Goal: Transaction & Acquisition: Purchase product/service

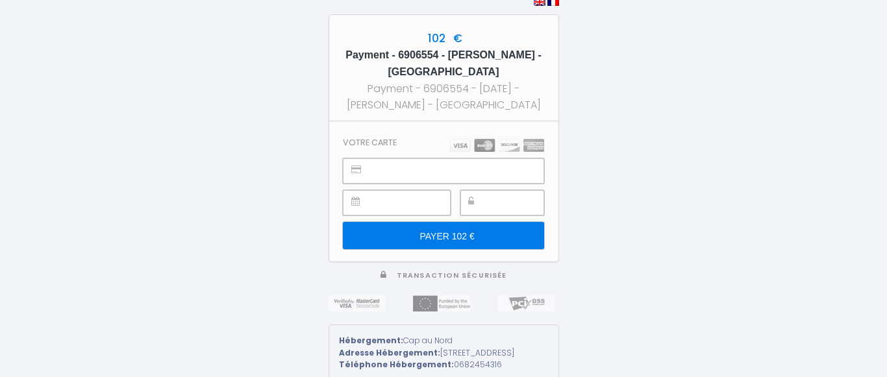
click at [442, 229] on input "PAYER 102 €" at bounding box center [443, 235] width 201 height 27
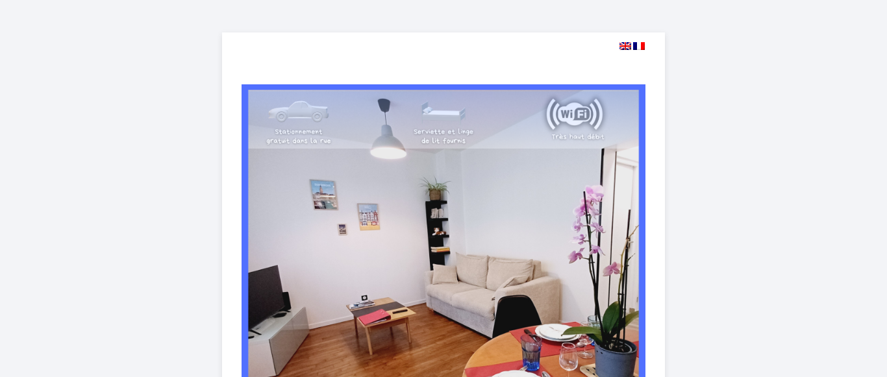
select select
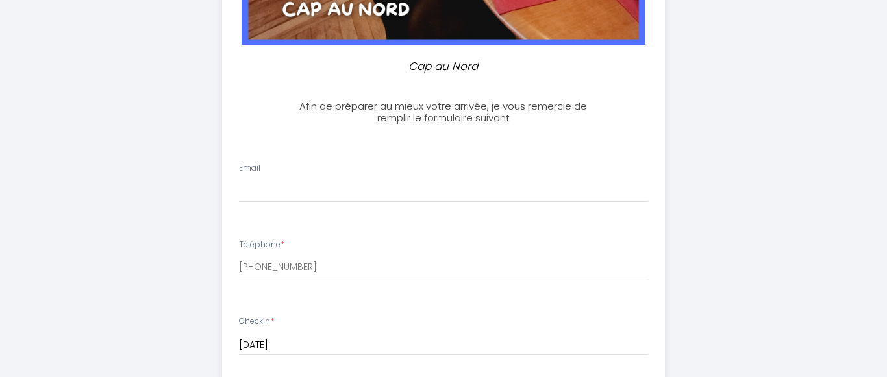
scroll to position [464, 0]
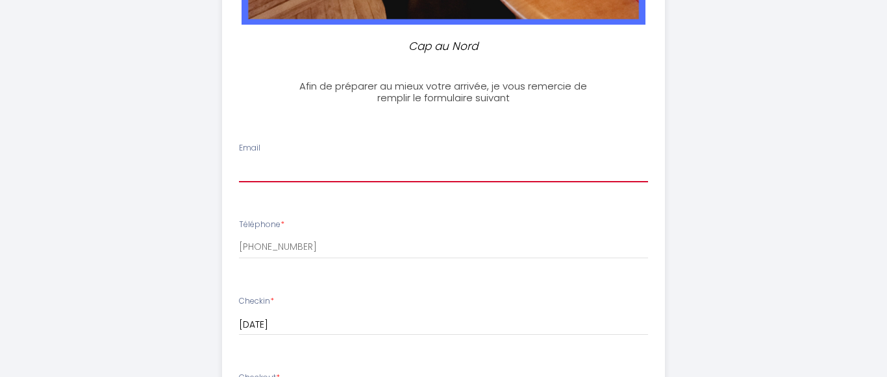
click at [277, 176] on input "Email" at bounding box center [444, 170] width 410 height 23
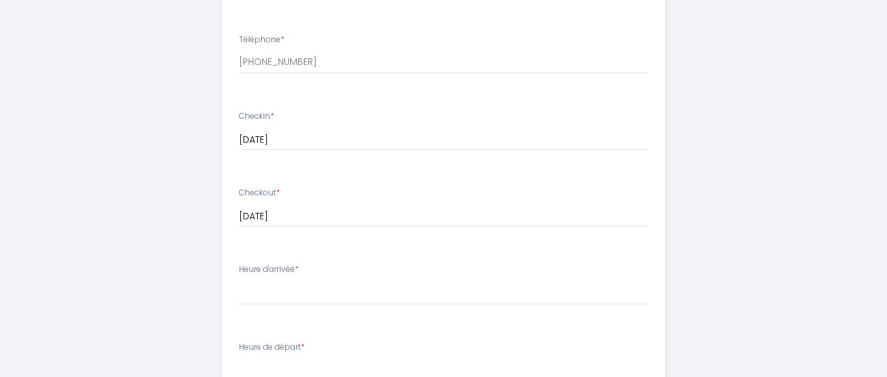
scroll to position [662, 0]
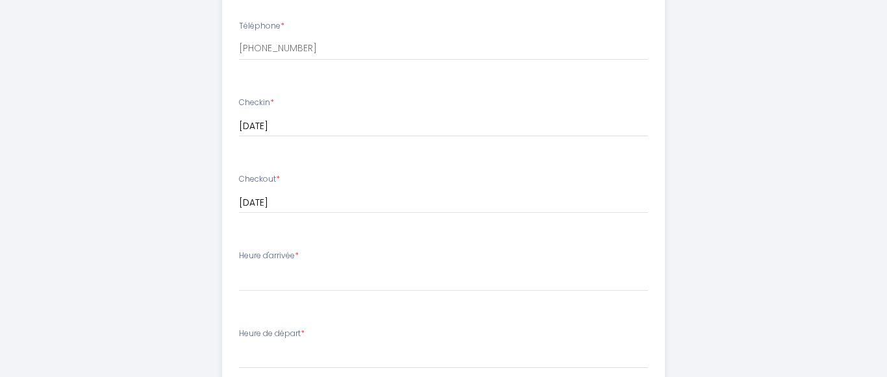
type input "srediv@yahoo.fr"
select select "18:00"
click option "18:00" at bounding box center [0, 0] width 0 height 0
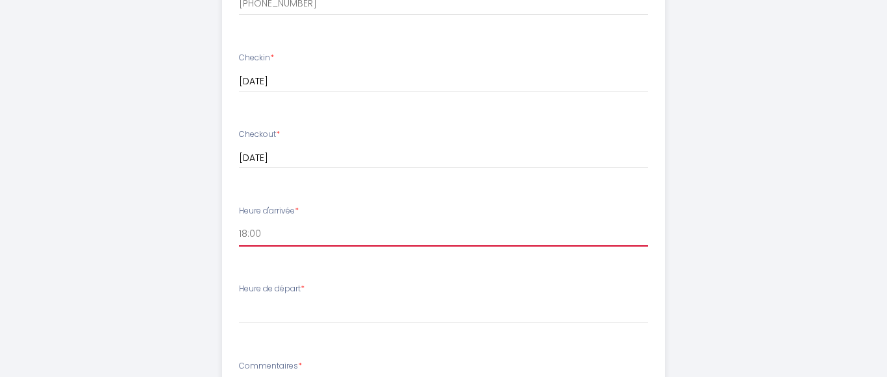
scroll to position [728, 0]
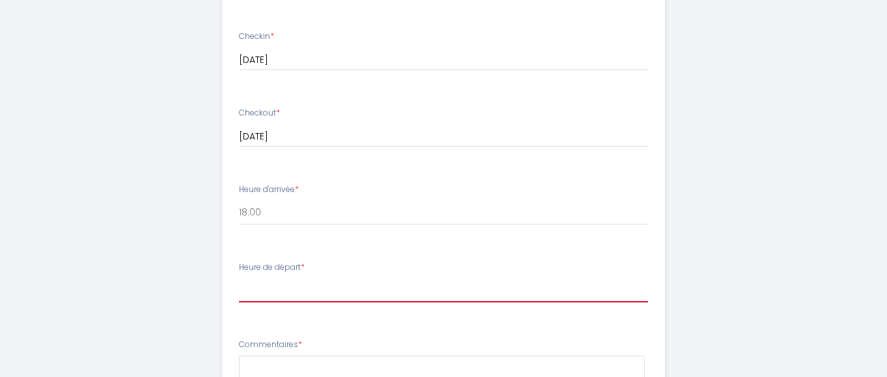
click at [239, 278] on select "00:00 00:30 01:00 01:30 02:00 02:30 03:00 03:30 04:00 04:30 05:00 05:30 06:00 0…" at bounding box center [444, 290] width 410 height 25
select select "09:00"
click option "09:00" at bounding box center [0, 0] width 0 height 0
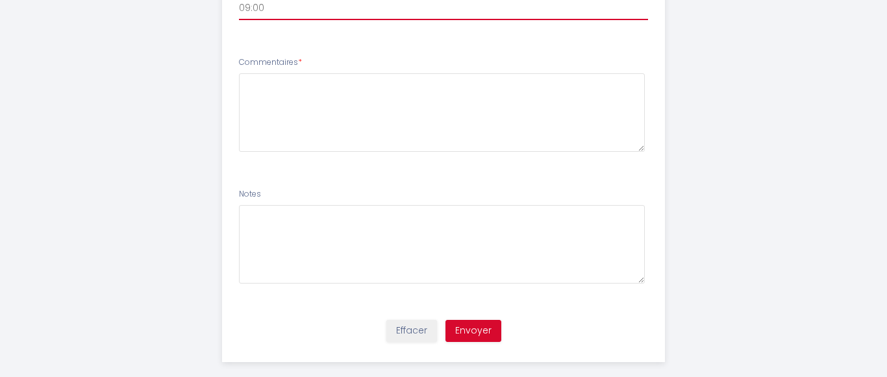
scroll to position [1028, 0]
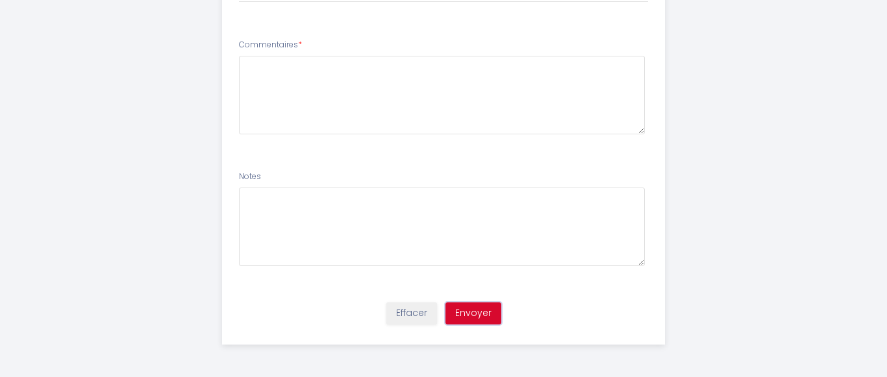
click at [476, 310] on button "Envoyer" at bounding box center [473, 314] width 56 height 22
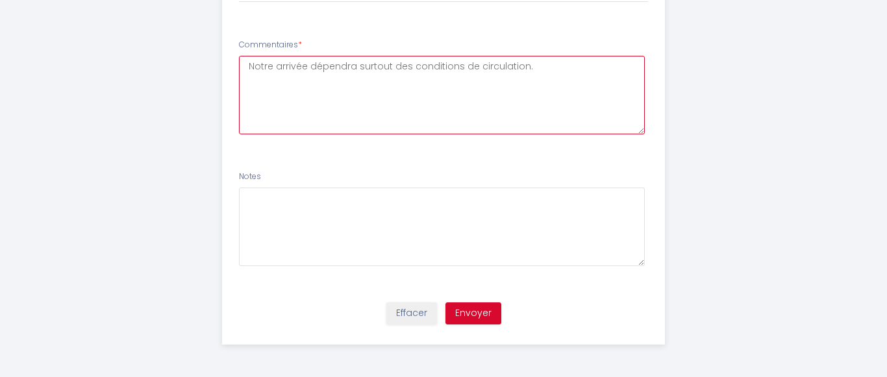
type textarea "Notre arrivée dépendra surtout des conditions de circulation."
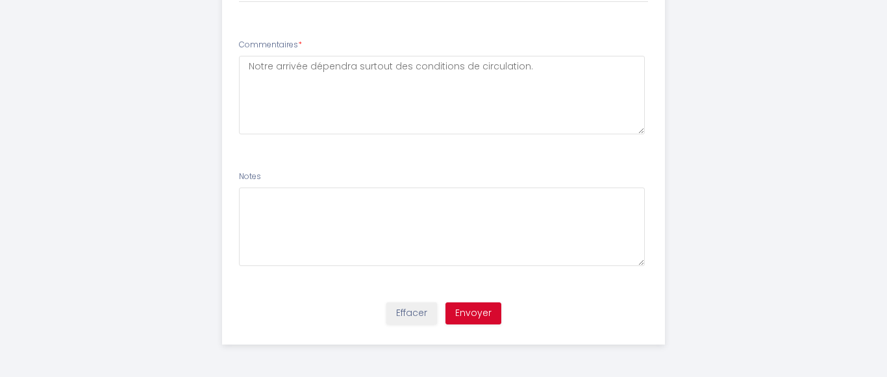
click at [472, 312] on button "Envoyer" at bounding box center [473, 314] width 56 height 22
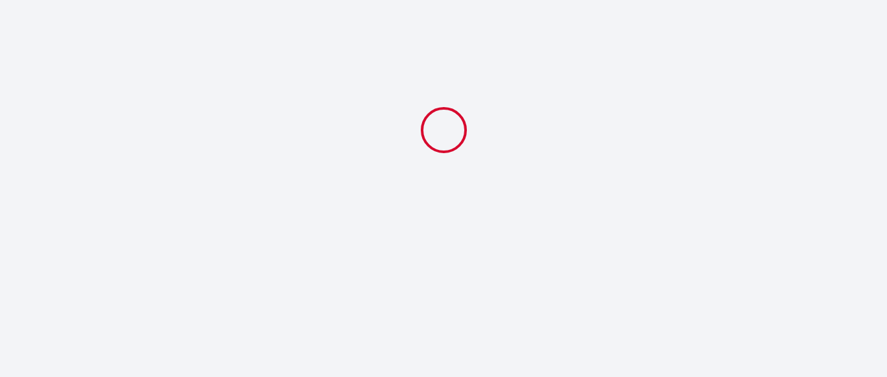
scroll to position [0, 0]
select select "18:00"
select select "09:00"
